Goal: Find specific page/section: Find specific page/section

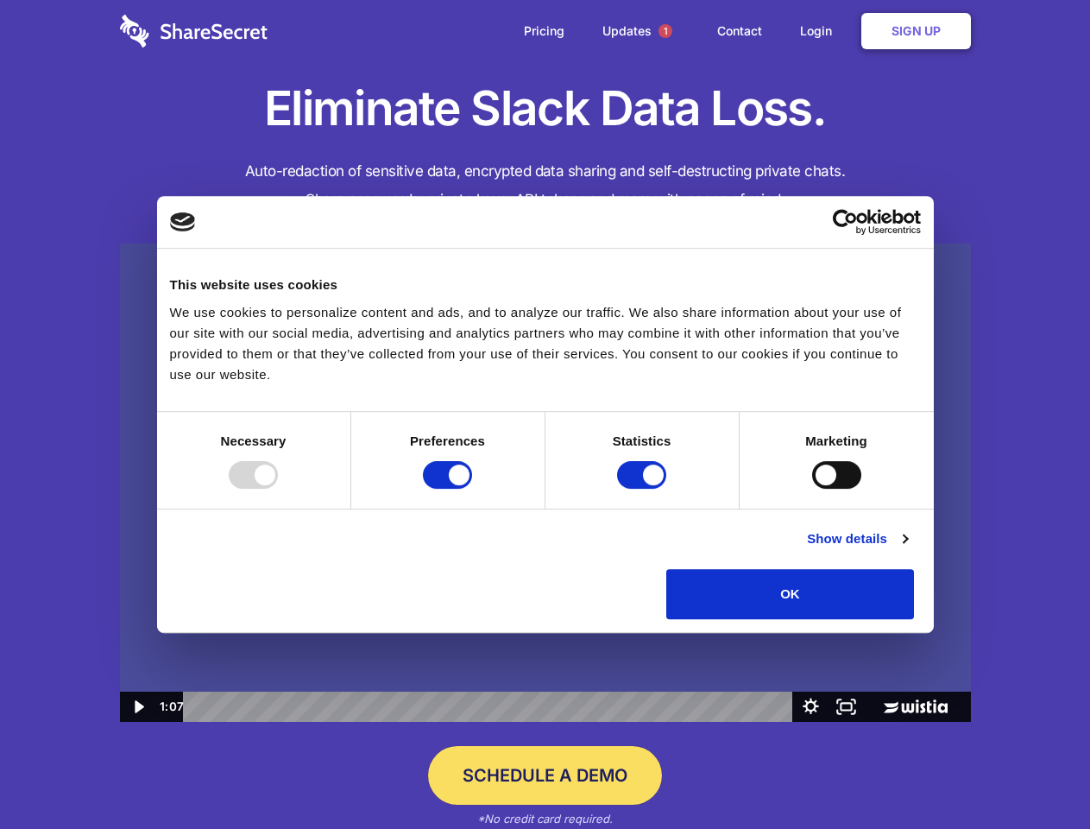
click at [545, 414] on img at bounding box center [545, 482] width 851 height 479
click at [278, 489] on div at bounding box center [253, 475] width 49 height 28
click at [472, 489] on input "Preferences" at bounding box center [447, 475] width 49 height 28
checkbox input "false"
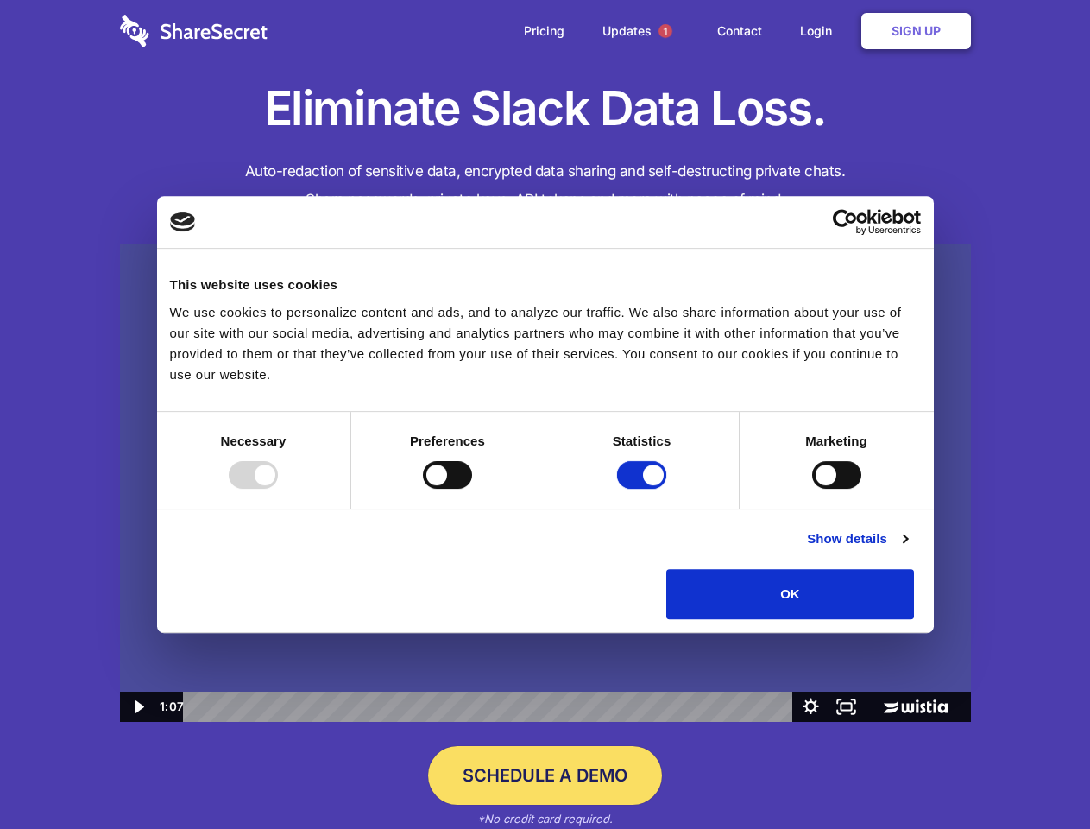
click at [644, 489] on input "Statistics" at bounding box center [641, 475] width 49 height 28
checkbox input "false"
click at [812, 489] on input "Marketing" at bounding box center [836, 475] width 49 height 28
checkbox input "true"
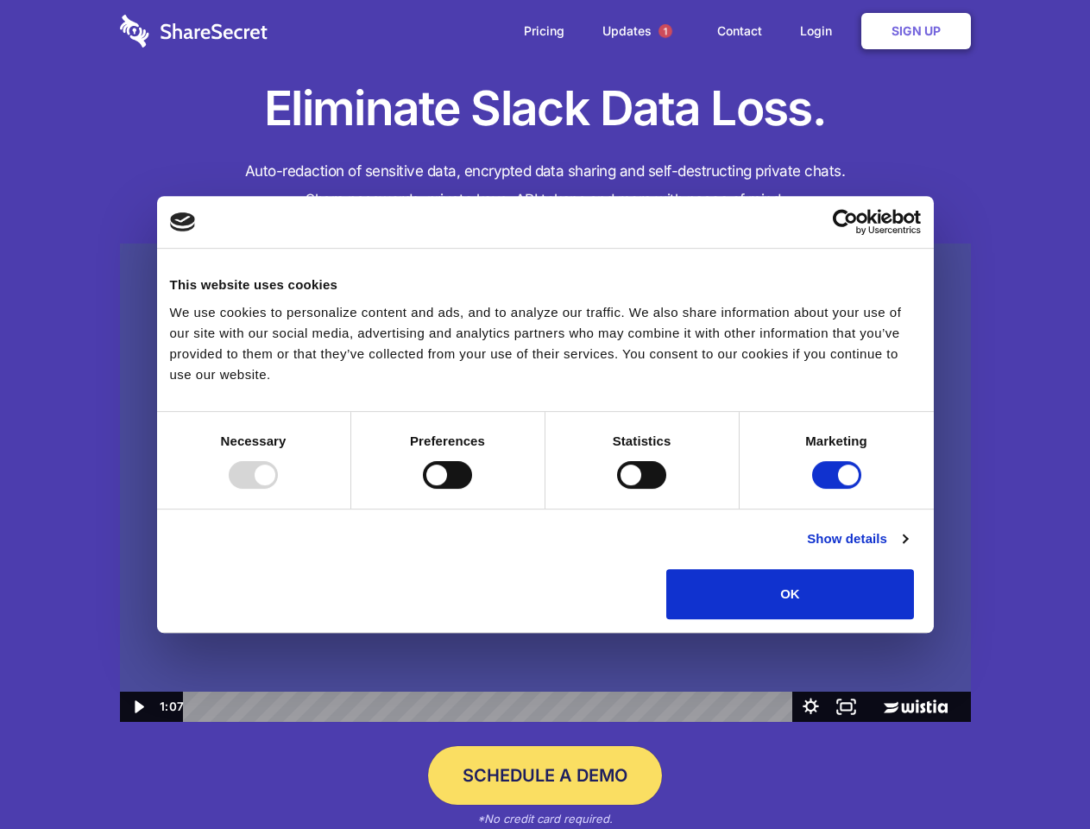
click at [907, 549] on link "Show details" at bounding box center [857, 538] width 100 height 21
click at [0, 0] on li "Preferences 4 Preference cookies enable a website to remember information that …" at bounding box center [0, 0] width 0 height 0
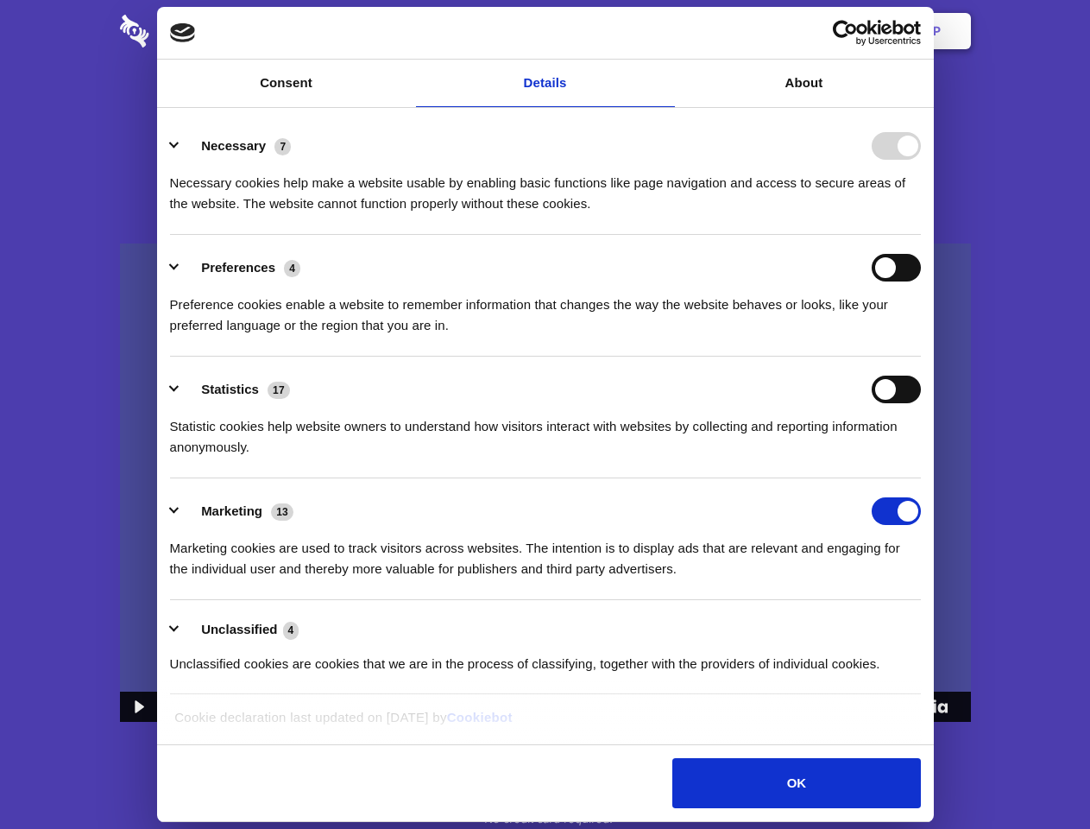
click at [665, 31] on span "1" at bounding box center [666, 31] width 14 height 14
